Goal: Task Accomplishment & Management: Use online tool/utility

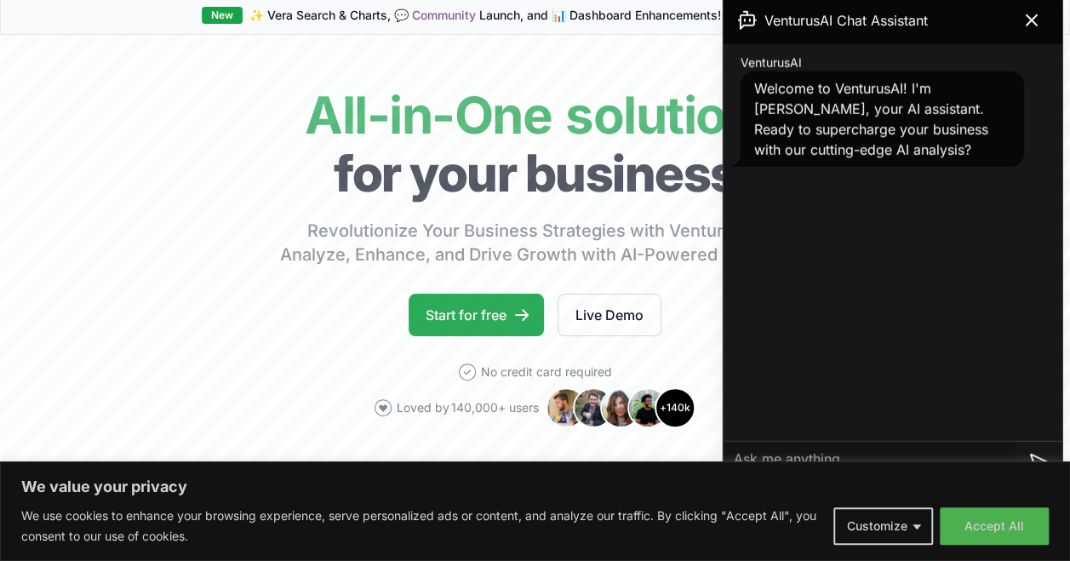
scroll to position [170, 0]
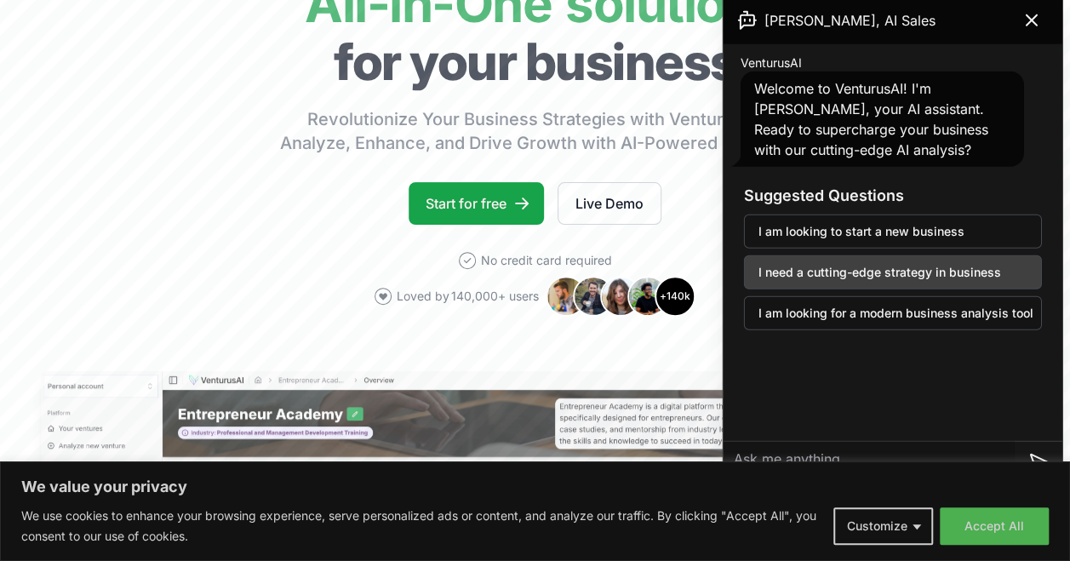
click at [845, 270] on button "I need a cutting-edge strategy in business" at bounding box center [893, 272] width 298 height 34
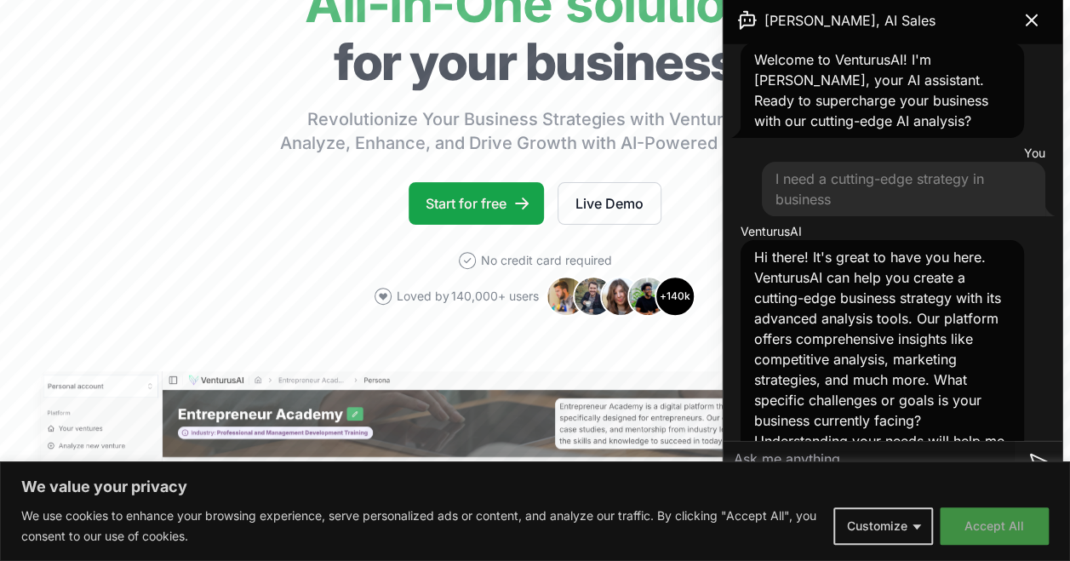
scroll to position [76, 0]
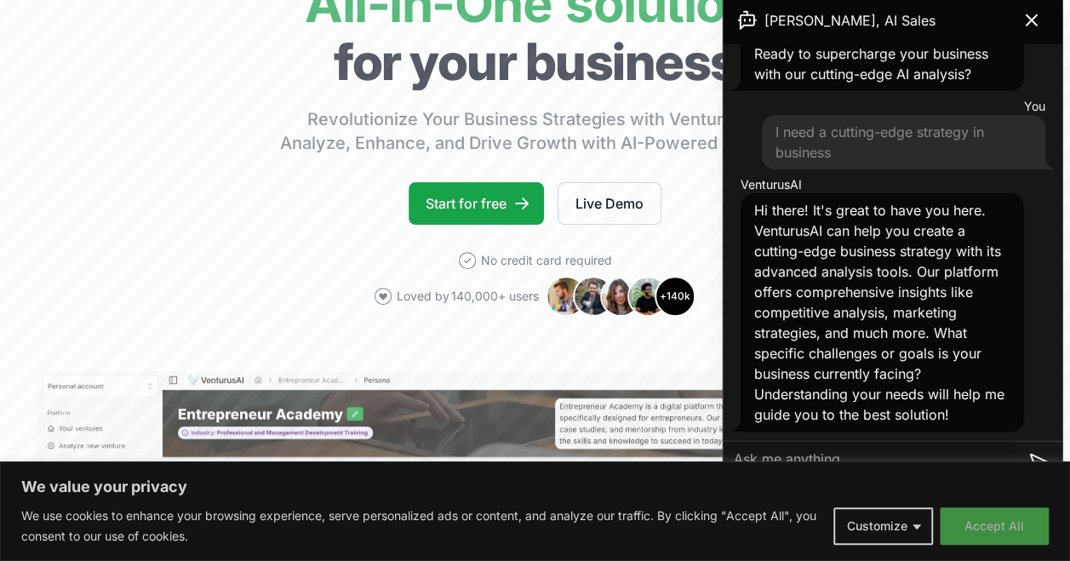
click at [986, 528] on button "Accept All" at bounding box center [993, 525] width 109 height 37
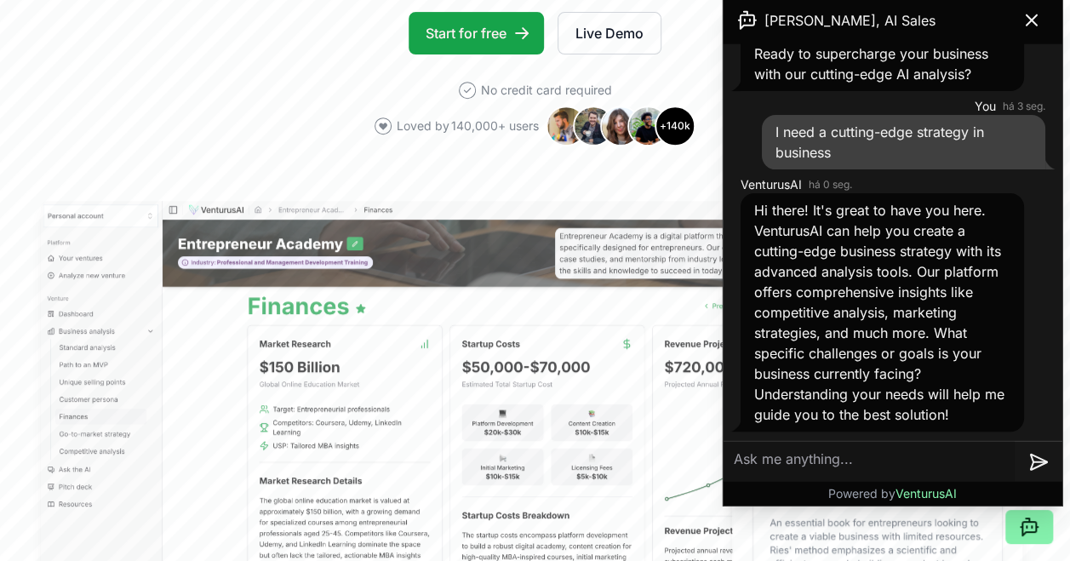
scroll to position [425, 0]
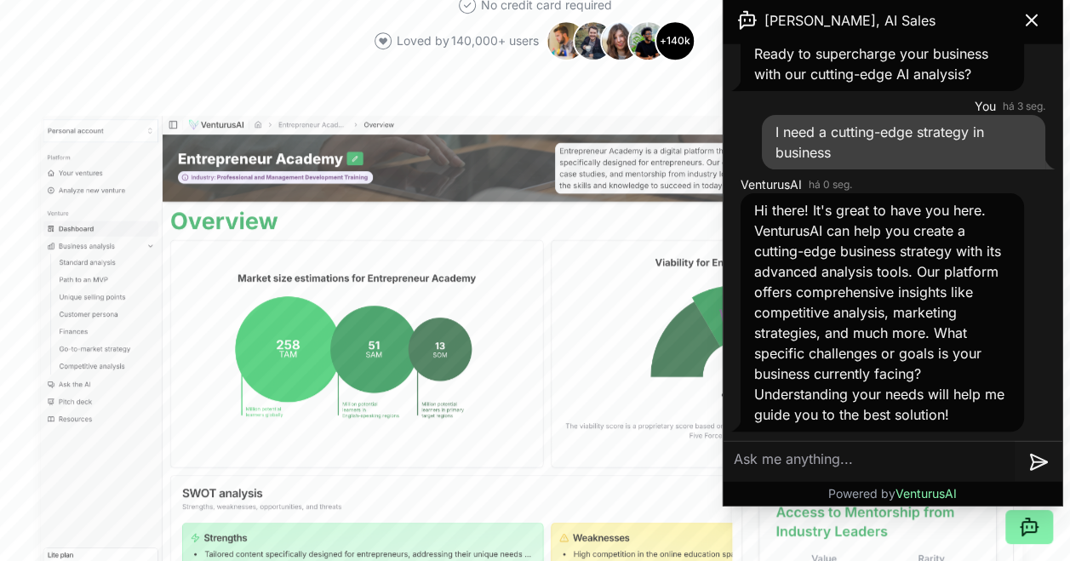
click at [798, 456] on textarea at bounding box center [868, 461] width 291 height 41
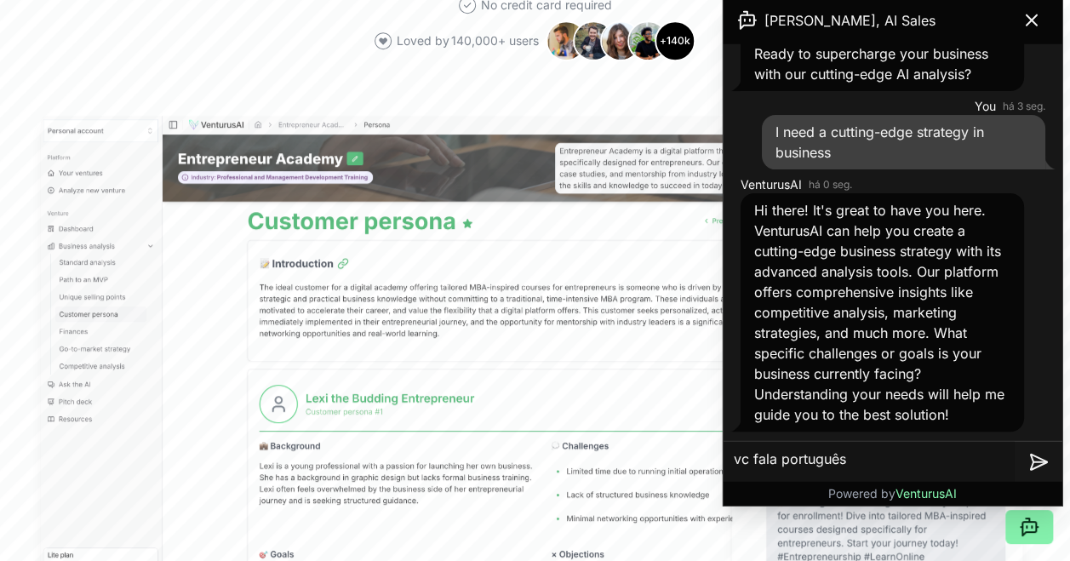
type textarea "vc fala português?"
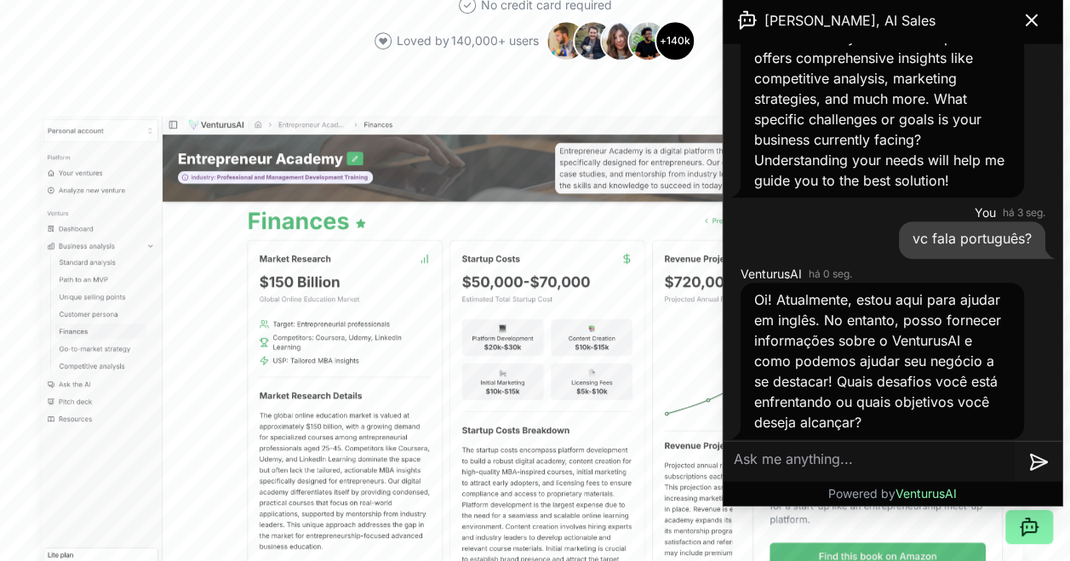
scroll to position [317, 0]
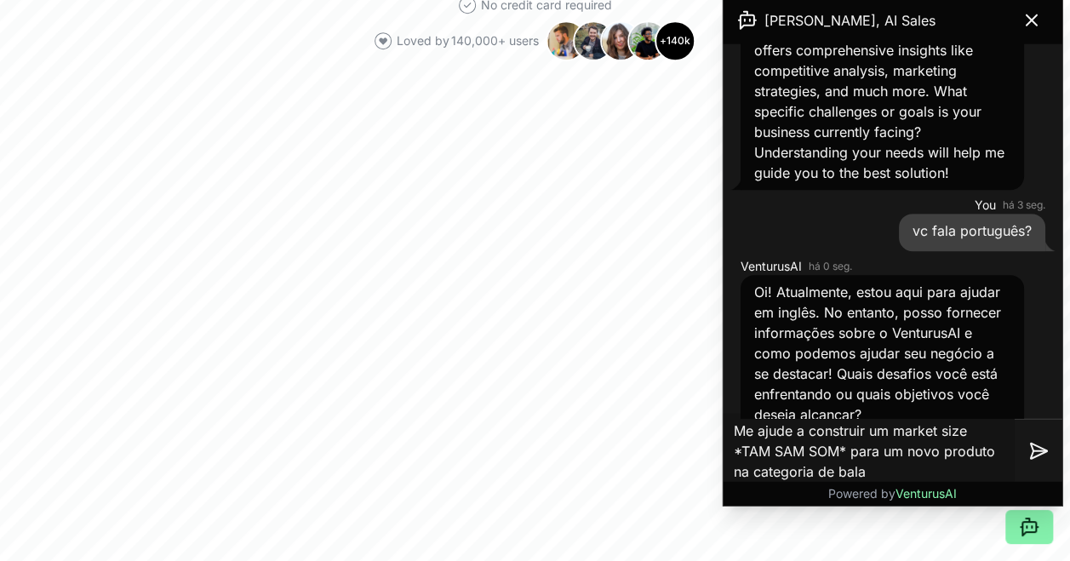
type textarea "Me ajude a construir um market size *TAM SAM SOM* para um novo produto na categ…"
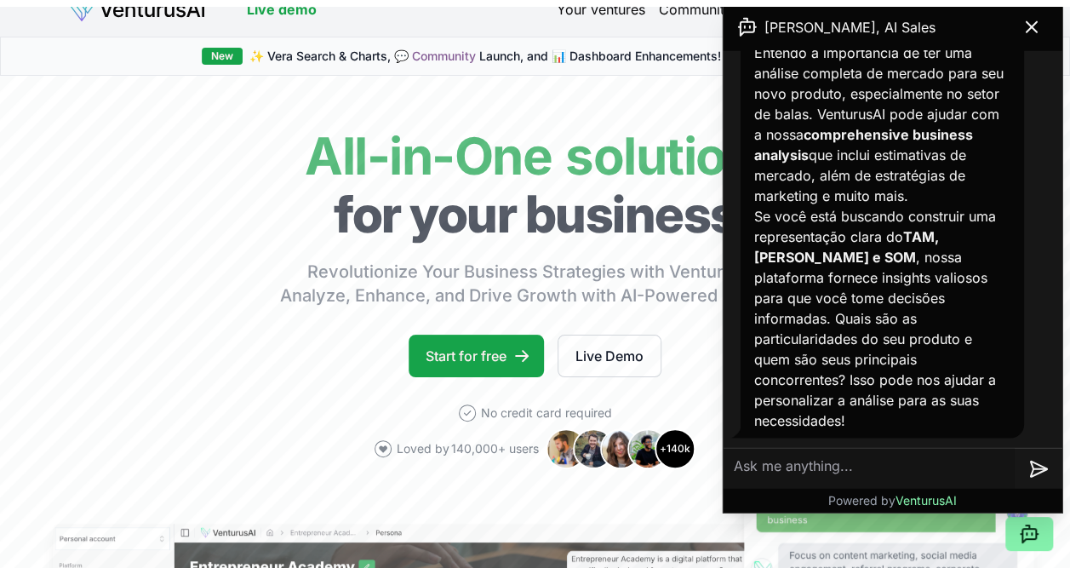
scroll to position [0, 0]
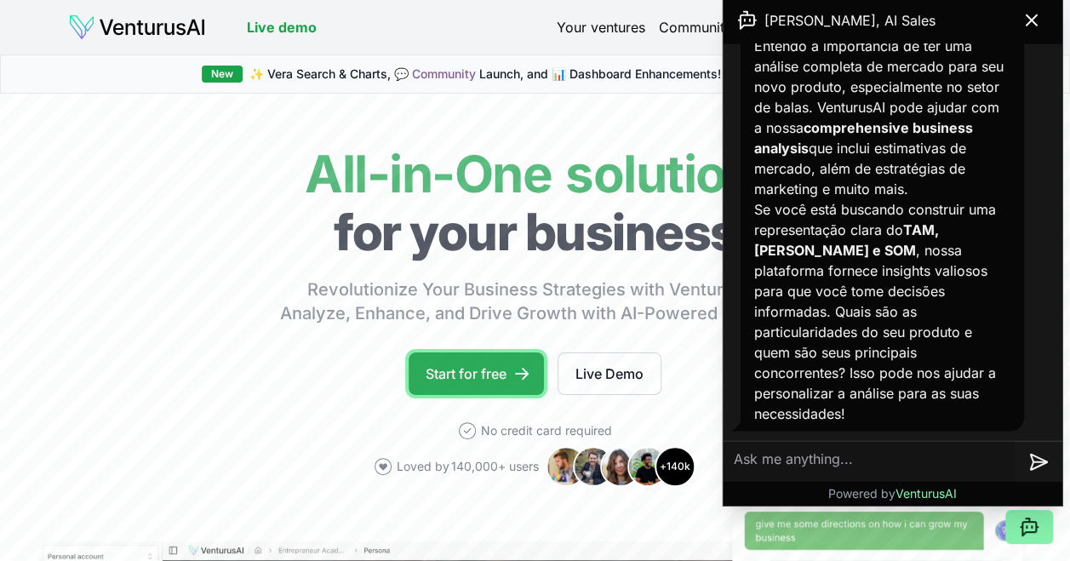
click at [477, 369] on link "Start for free" at bounding box center [475, 373] width 135 height 43
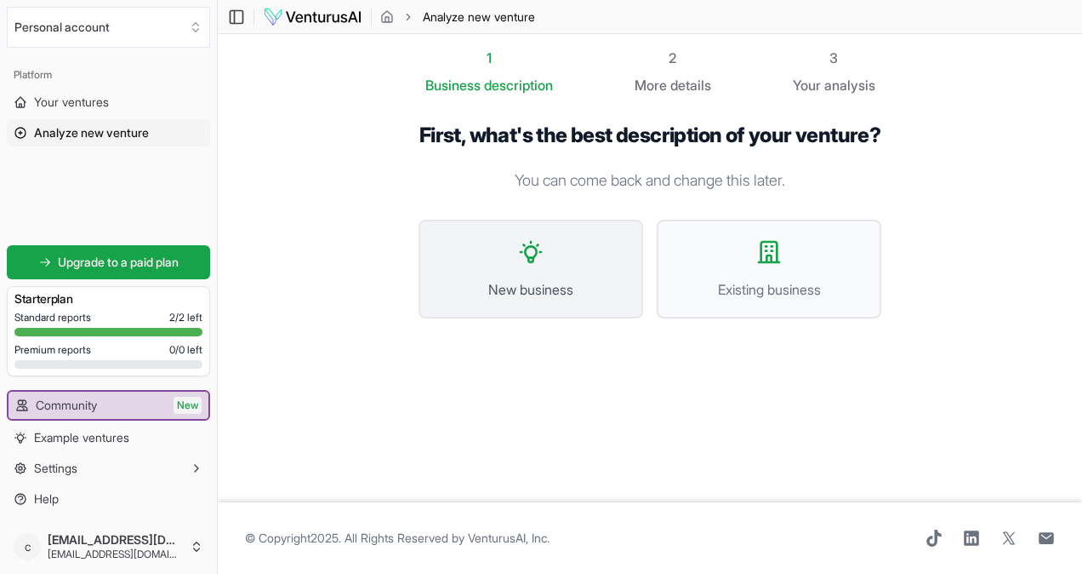
click at [568, 288] on button "New business" at bounding box center [531, 269] width 225 height 99
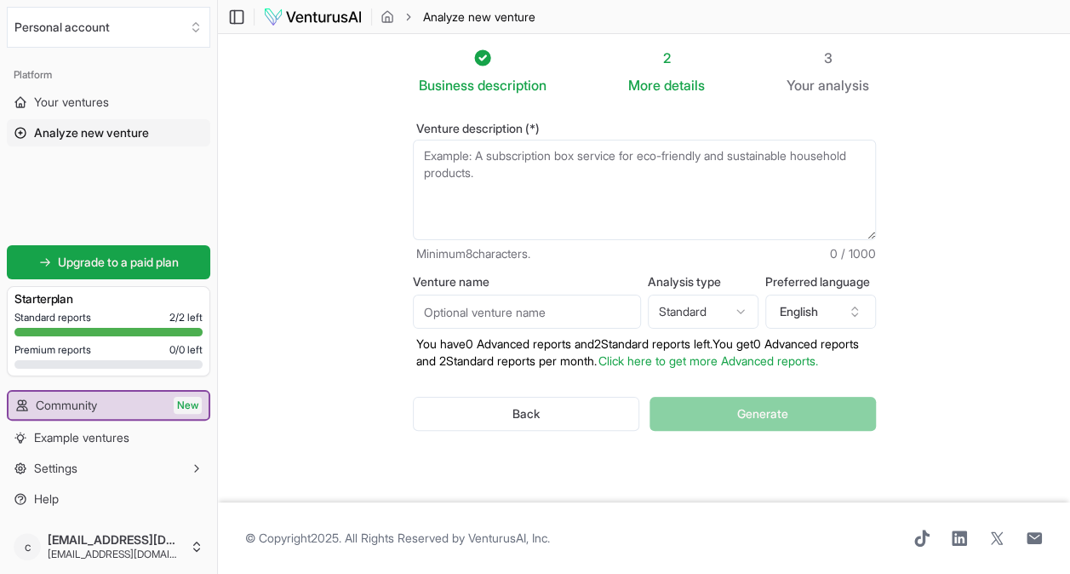
click at [510, 161] on textarea "Venture description (*)" at bounding box center [644, 190] width 463 height 100
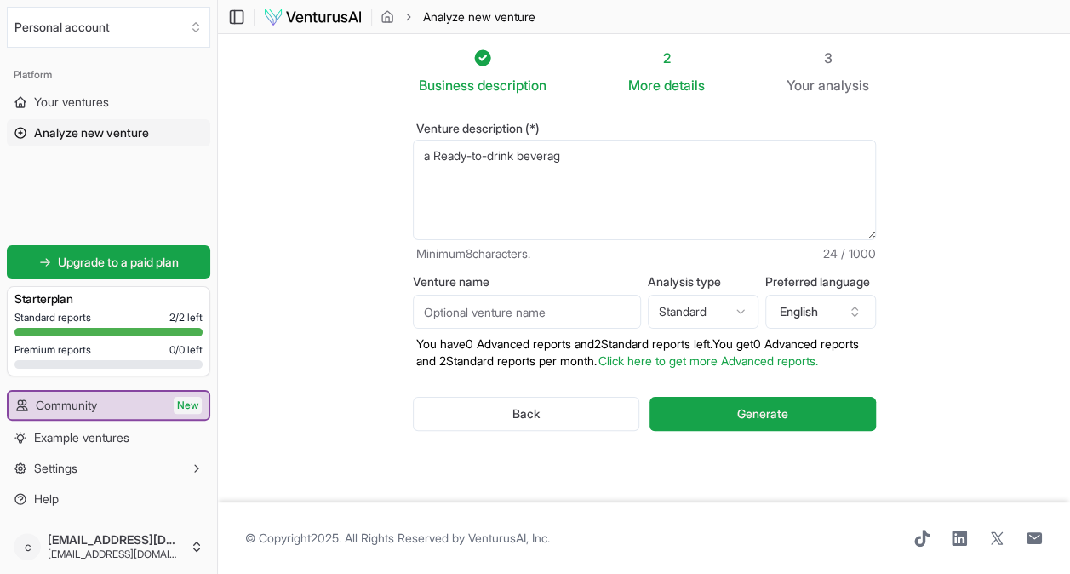
type textarea "a Ready-to-drink beverage"
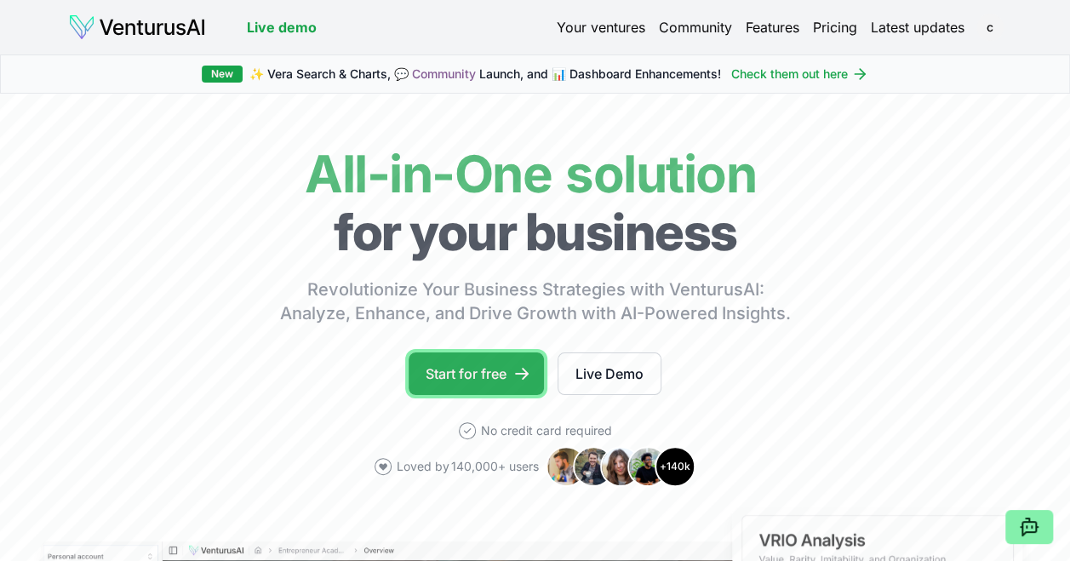
click at [511, 380] on link "Start for free" at bounding box center [475, 373] width 135 height 43
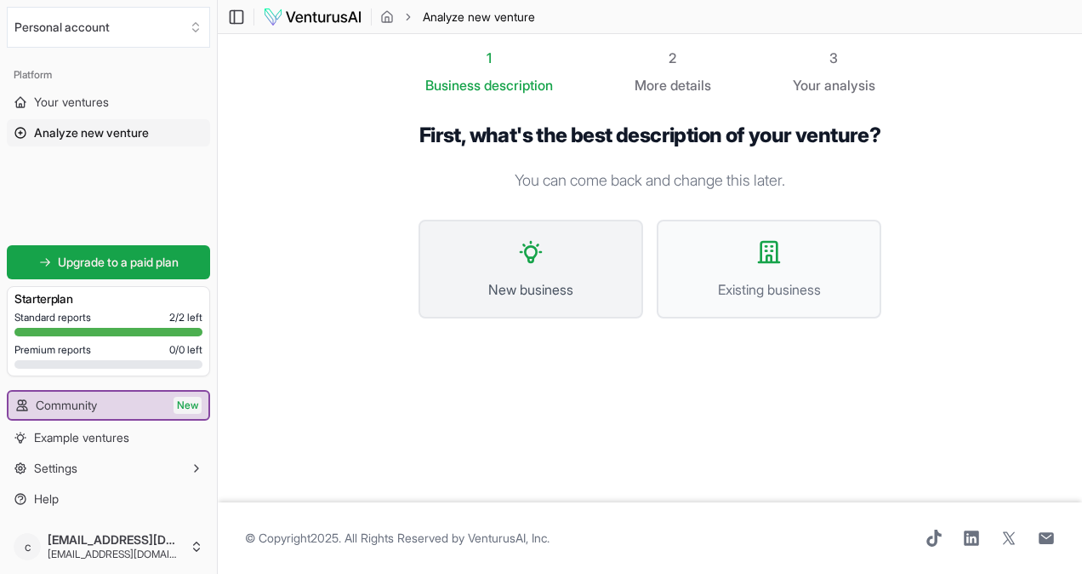
click at [531, 300] on span "New business" at bounding box center [530, 289] width 187 height 20
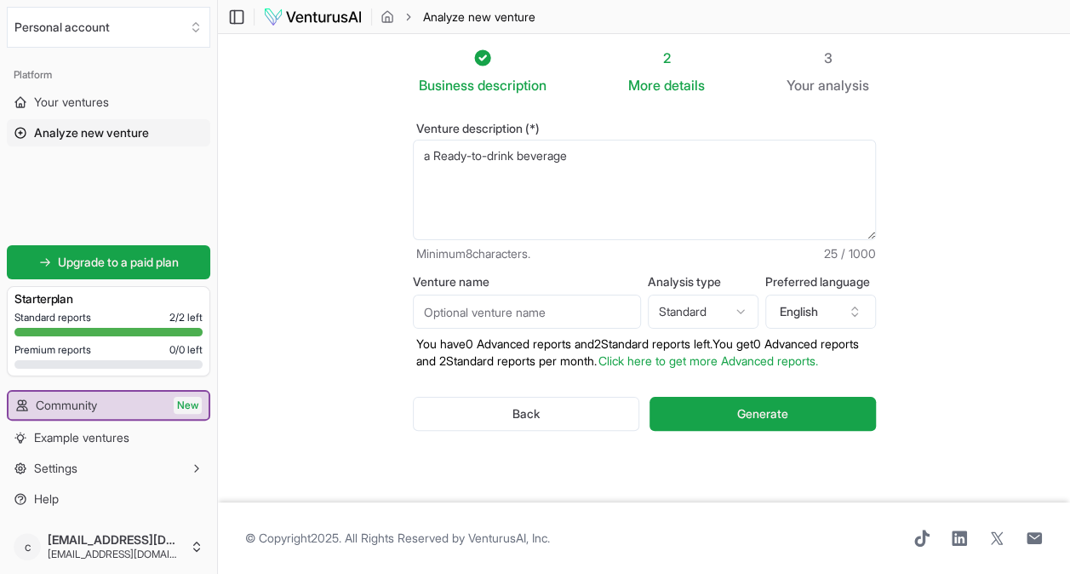
click at [603, 146] on textarea "a Ready-to-drink beverage" at bounding box center [644, 190] width 463 height 100
click at [802, 308] on button "English" at bounding box center [820, 311] width 111 height 34
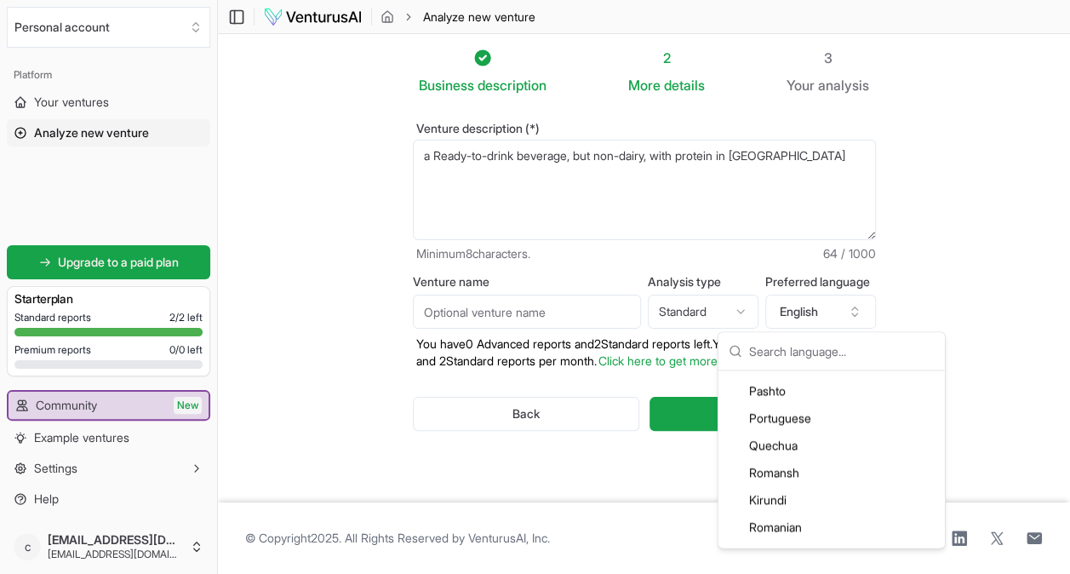
scroll to position [3416, 0]
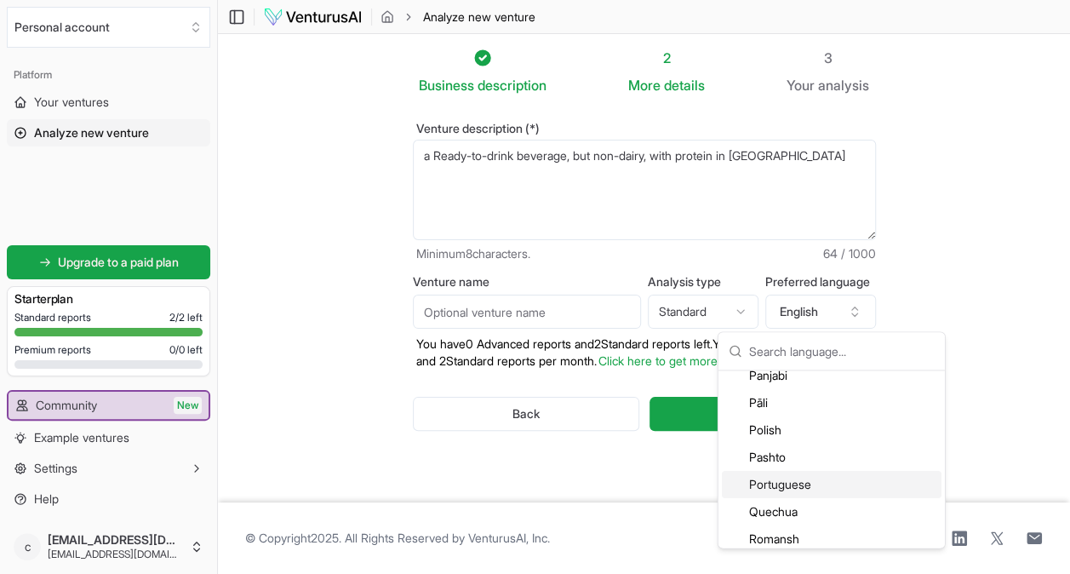
click at [817, 485] on div "Portuguese" at bounding box center [832, 484] width 220 height 27
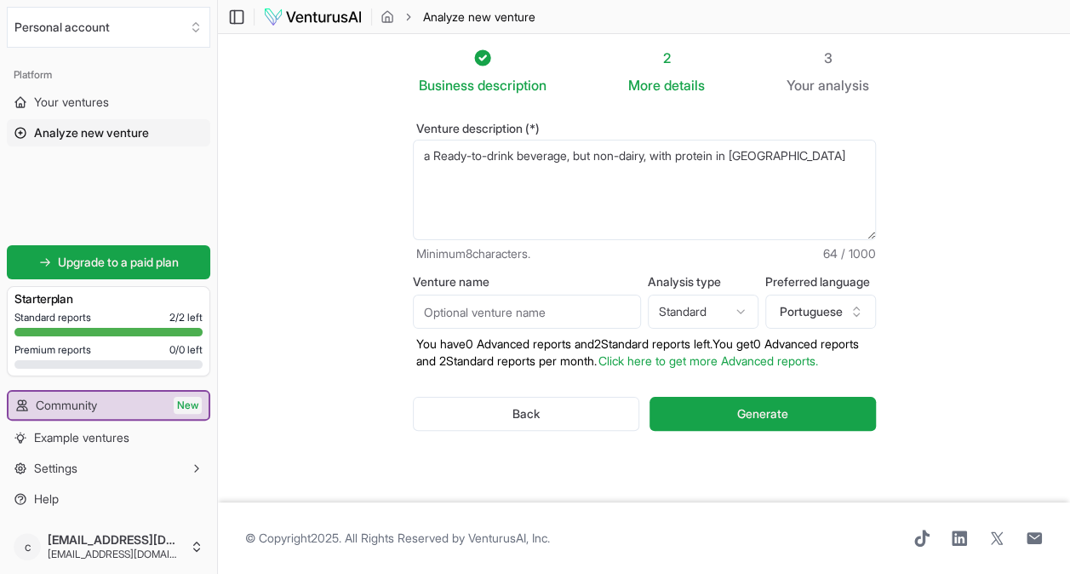
click at [732, 146] on textarea "a Ready-to-drink beverage, but non-dairy, with protein in Brazil" at bounding box center [644, 190] width 463 height 100
type textarea "a Ready-to-drink beverage, but non-dairy, with protein and other nutrients to m…"
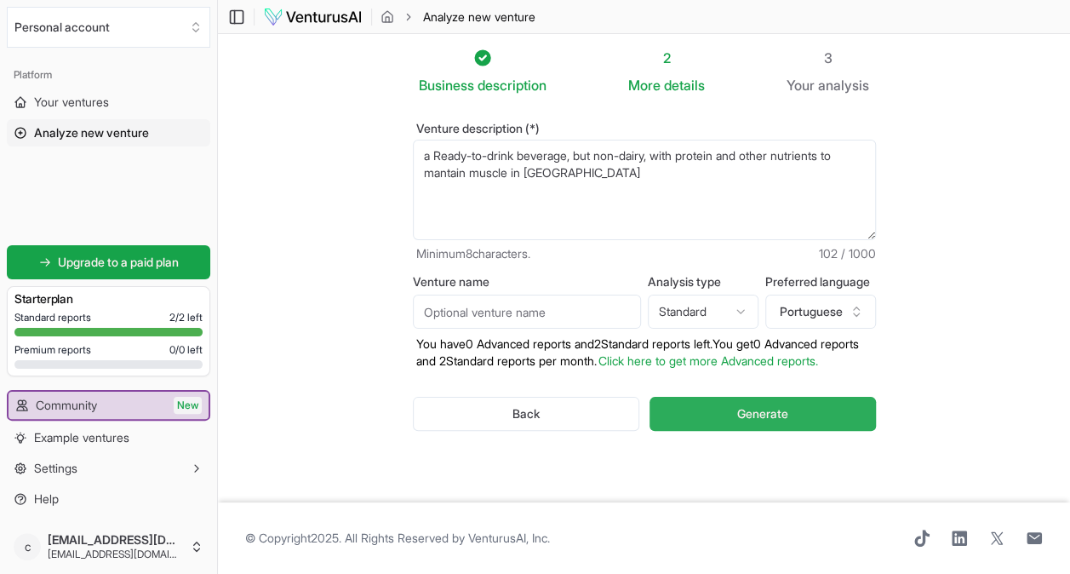
click at [782, 422] on span "Generate" at bounding box center [762, 413] width 51 height 17
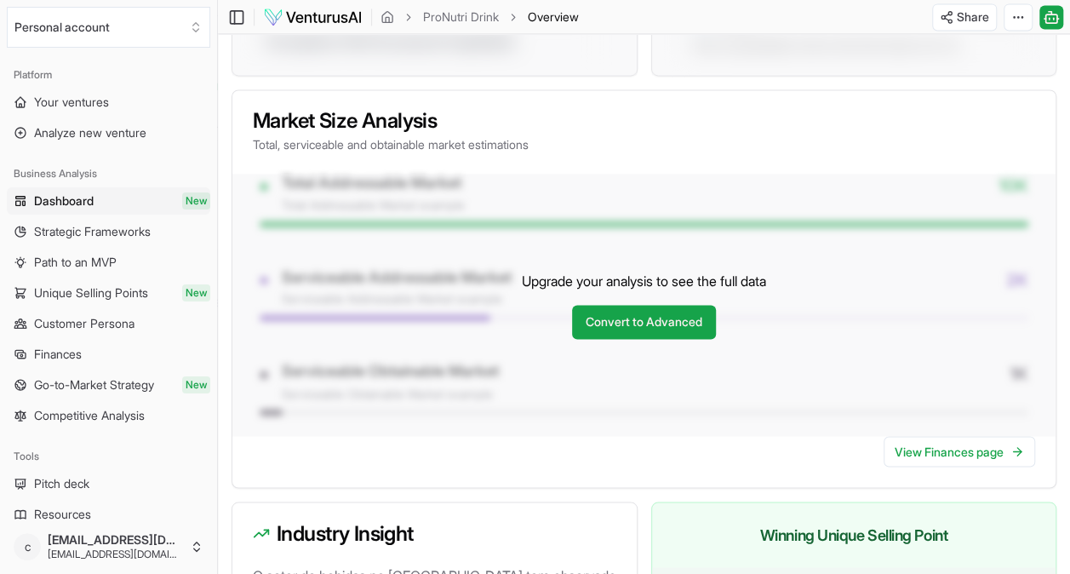
scroll to position [1324, 0]
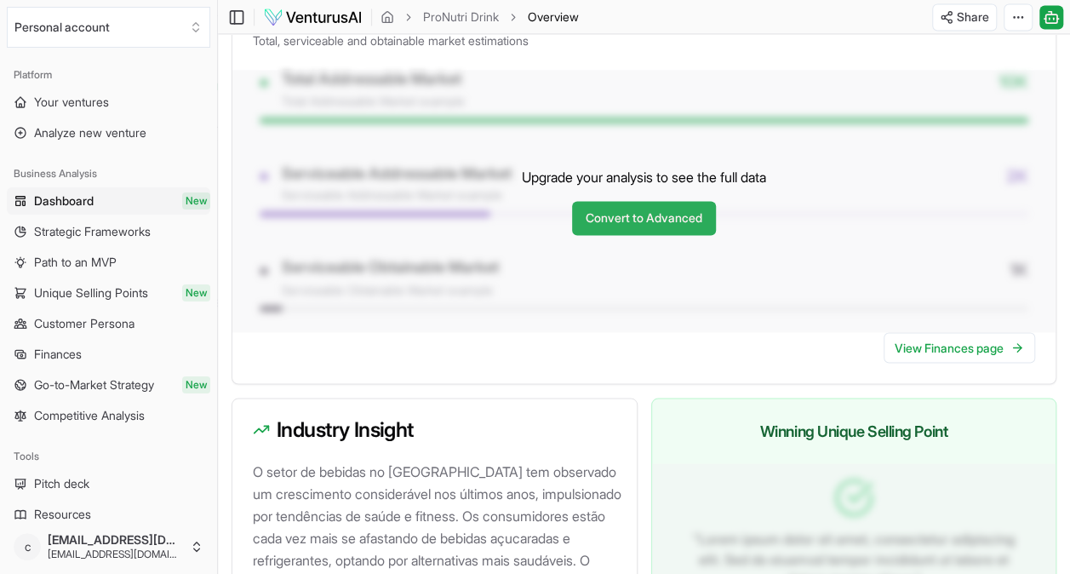
click at [614, 231] on link "Convert to Advanced" at bounding box center [644, 218] width 144 height 34
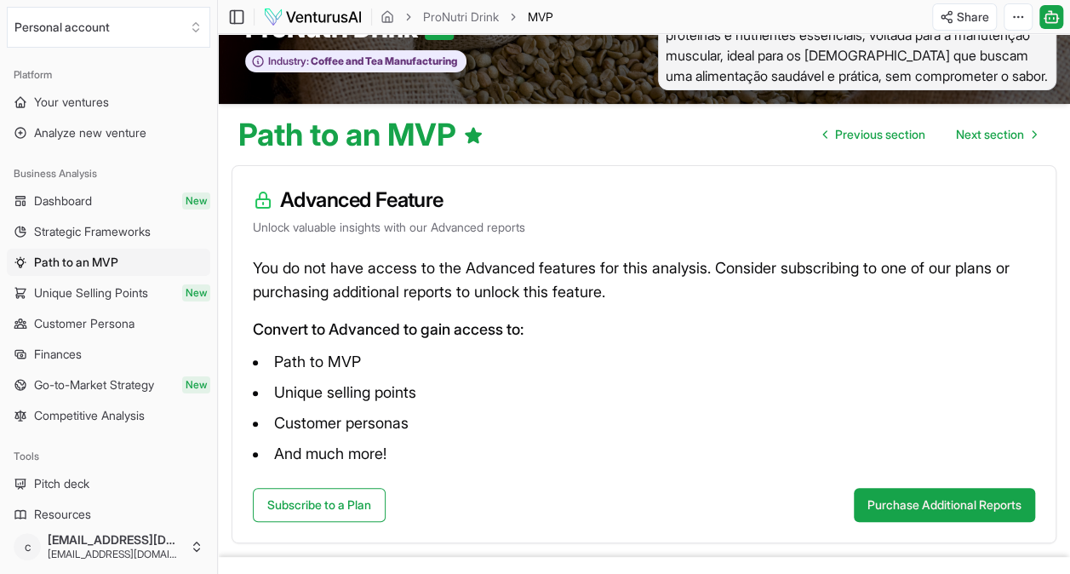
scroll to position [85, 0]
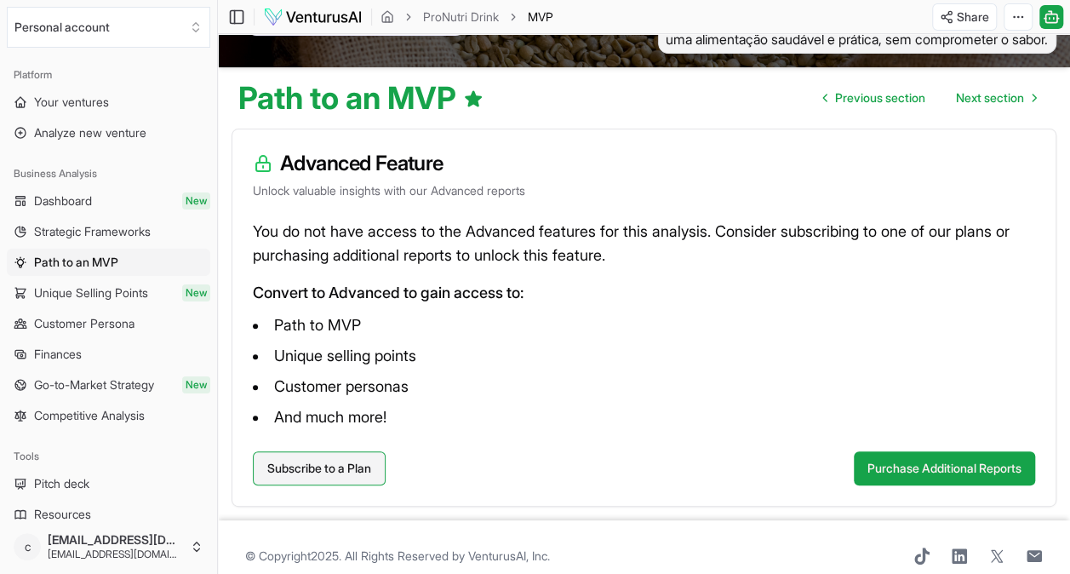
click at [360, 485] on link "Subscribe to a Plan" at bounding box center [319, 468] width 133 height 34
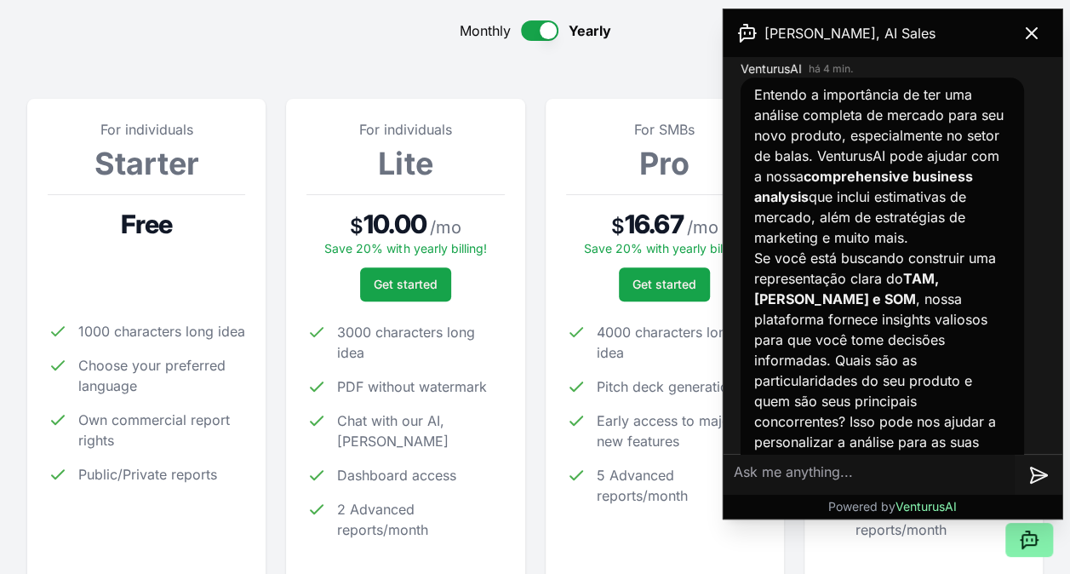
scroll to position [842, 0]
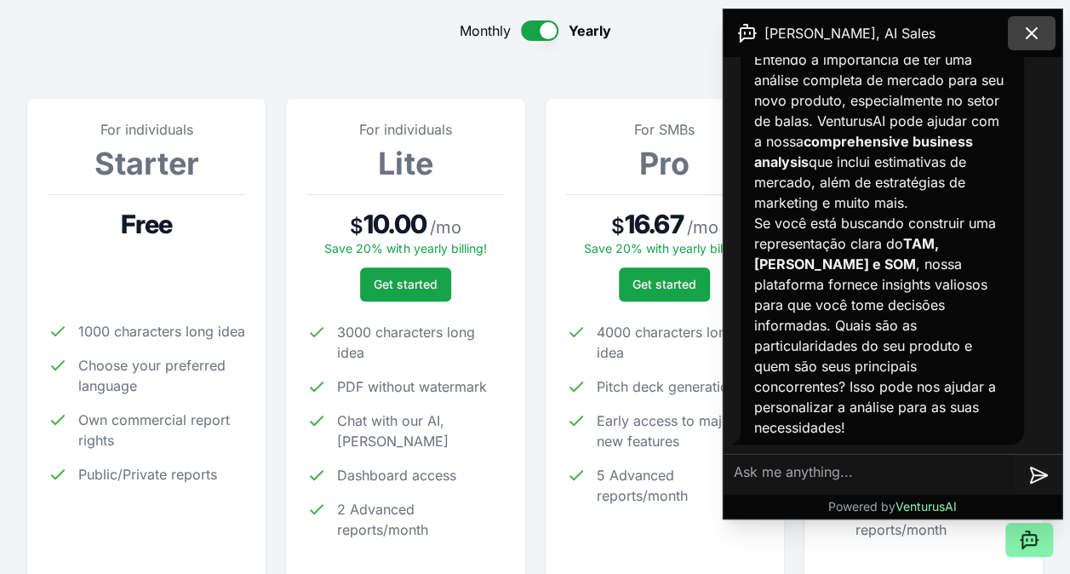
click at [1028, 31] on icon at bounding box center [1031, 33] width 10 height 10
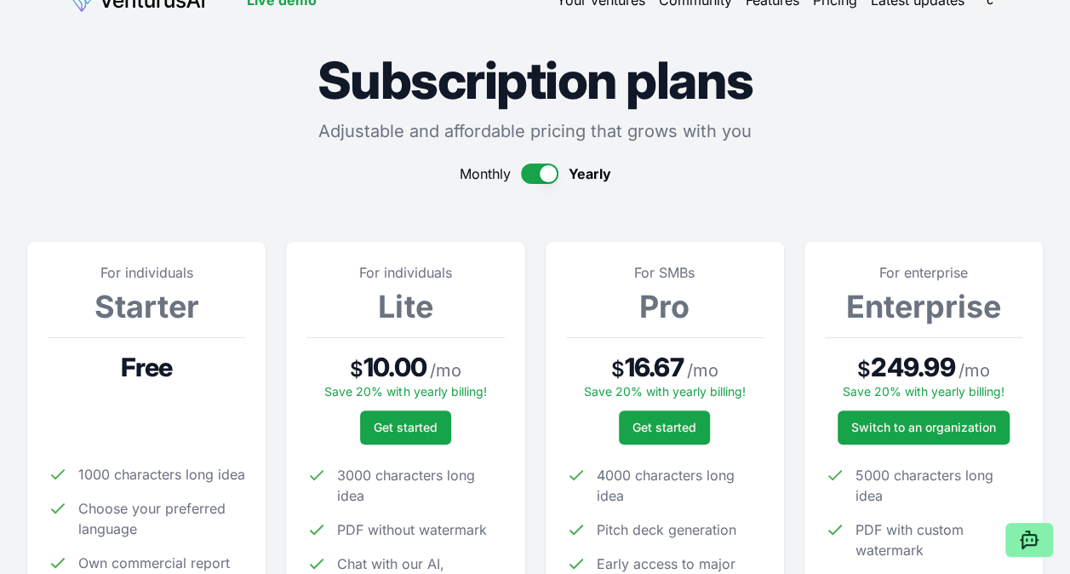
scroll to position [0, 0]
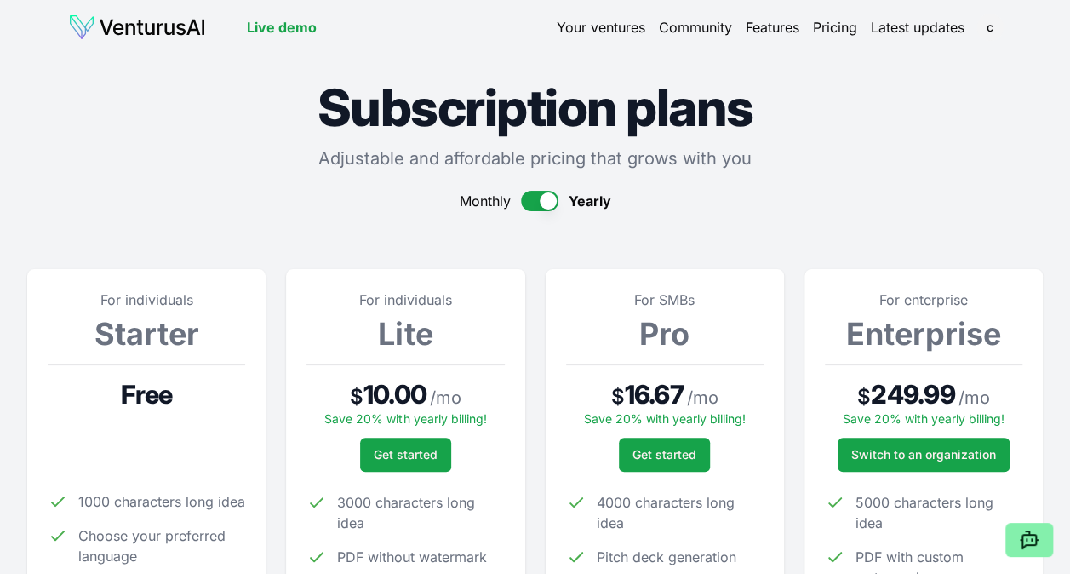
click at [534, 194] on button "button" at bounding box center [539, 201] width 37 height 20
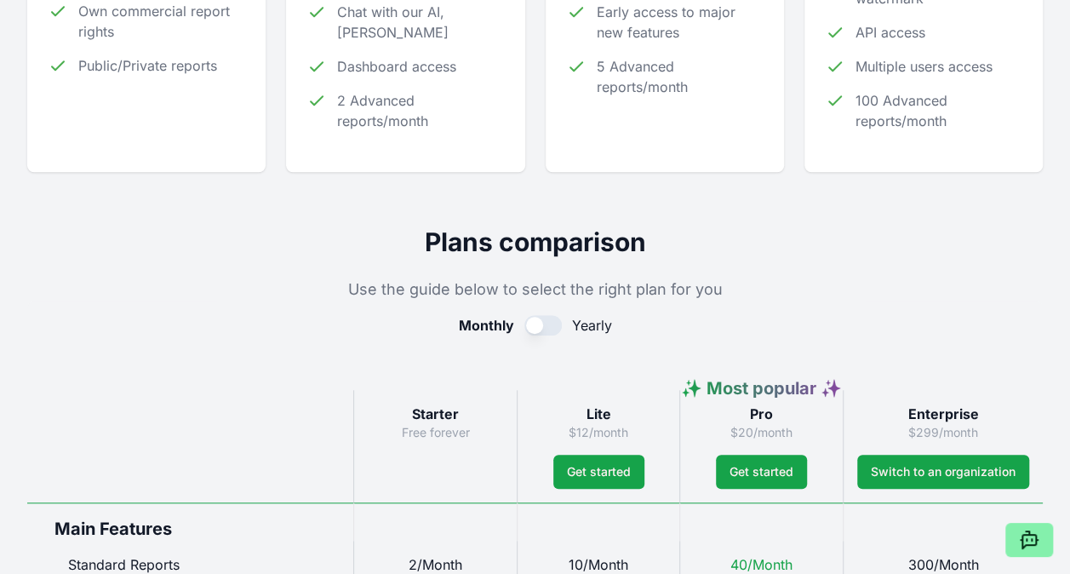
scroll to position [511, 0]
